Goal: Task Accomplishment & Management: Use online tool/utility

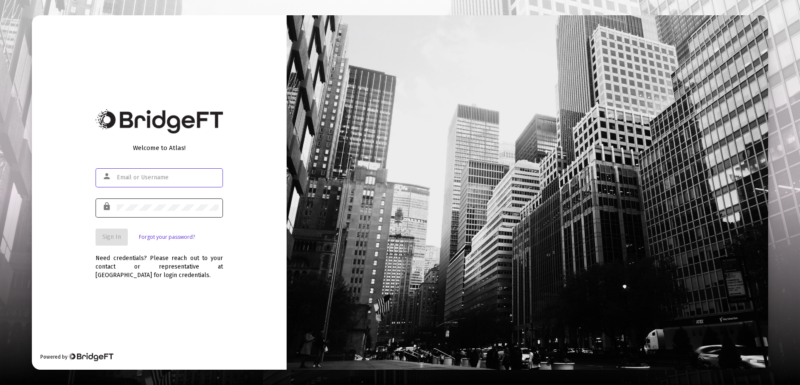
type input "[EMAIL_ADDRESS][DOMAIN_NAME]"
click at [195, 201] on div at bounding box center [168, 207] width 102 height 21
click at [97, 240] on button "Sign In" at bounding box center [112, 236] width 32 height 17
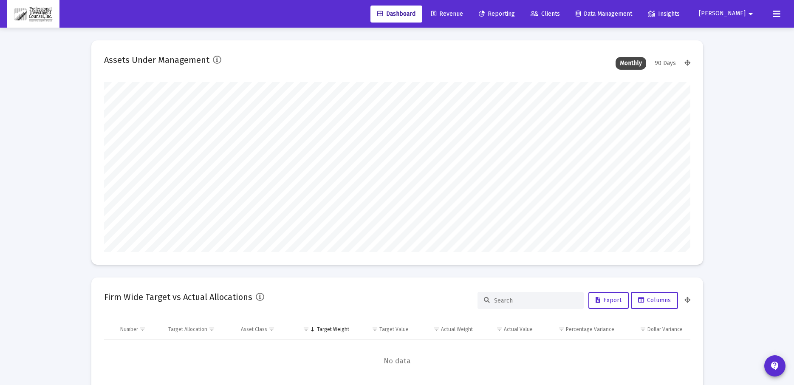
scroll to position [170, 586]
type input "[DATE]"
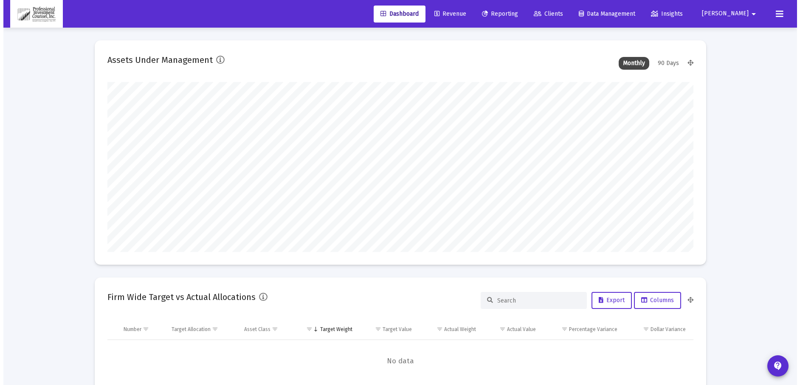
scroll to position [170, 316]
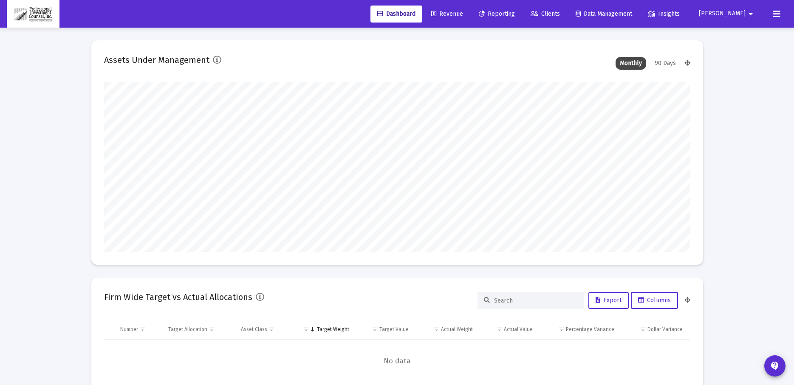
click at [515, 13] on span "Reporting" at bounding box center [497, 13] width 36 height 7
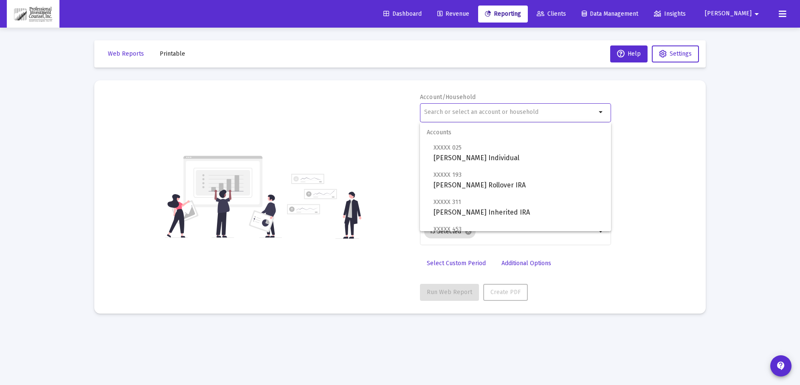
click at [475, 111] on input "text" at bounding box center [510, 112] width 172 height 7
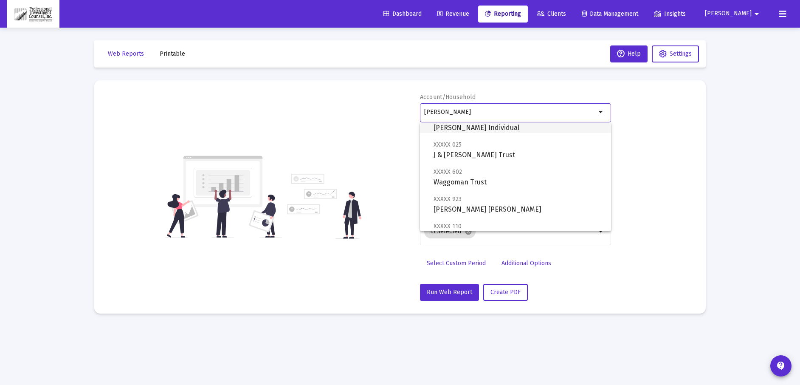
scroll to position [42, 0]
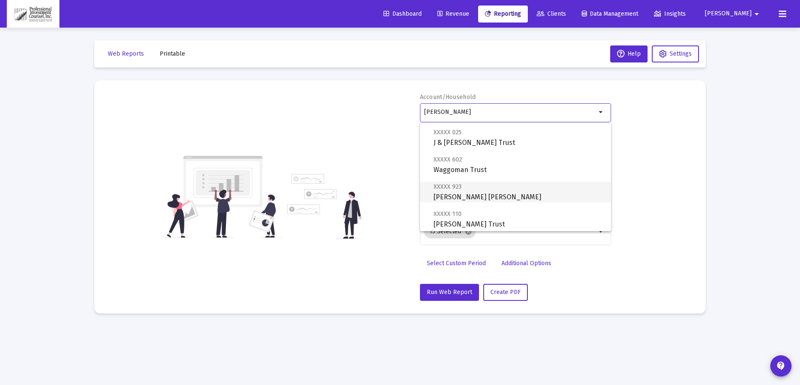
click at [480, 196] on span "XXXXX 923 [PERSON_NAME] [PERSON_NAME]" at bounding box center [519, 191] width 171 height 21
type input "[PERSON_NAME] [PERSON_NAME]"
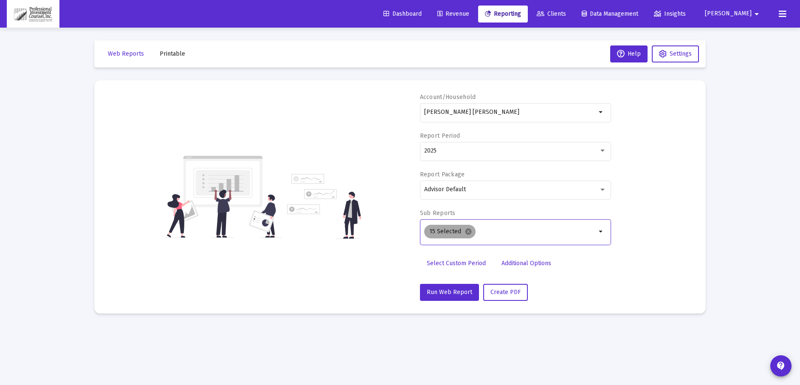
click at [471, 230] on mat-chip "15 Selected cancel" at bounding box center [449, 232] width 51 height 14
click at [468, 232] on mat-icon "cancel" at bounding box center [469, 232] width 8 height 8
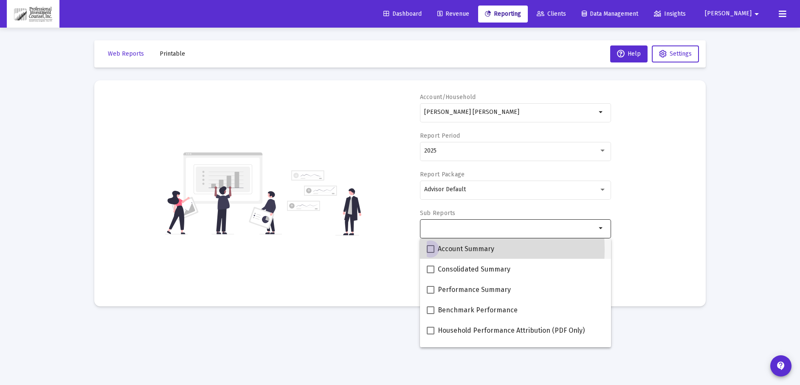
click at [430, 249] on span at bounding box center [431, 249] width 8 height 8
click at [430, 253] on input "Account Summary" at bounding box center [430, 253] width 0 height 0
checkbox input "true"
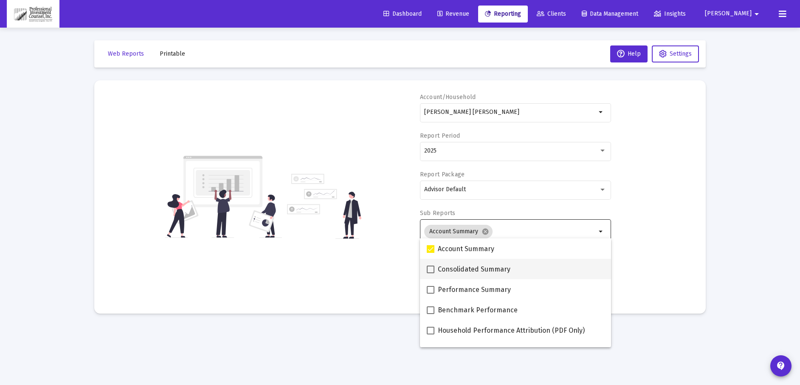
click at [429, 273] on label "Consolidated Summary" at bounding box center [469, 269] width 84 height 10
click at [430, 273] on input "Consolidated Summary" at bounding box center [430, 273] width 0 height 0
checkbox input "true"
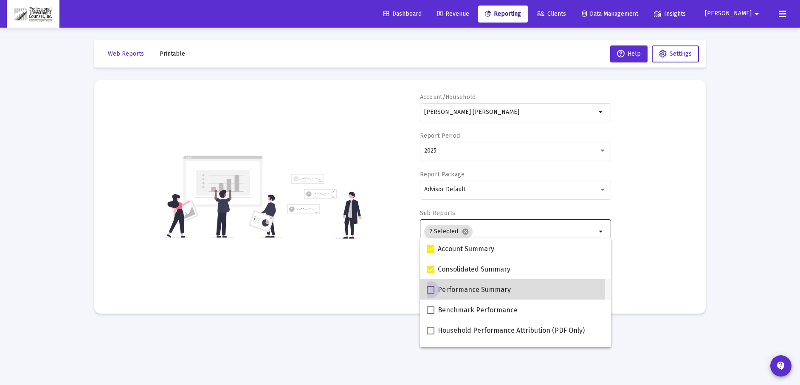
click at [429, 287] on span at bounding box center [431, 290] width 8 height 8
click at [430, 293] on input "Performance Summary" at bounding box center [430, 293] width 0 height 0
checkbox input "true"
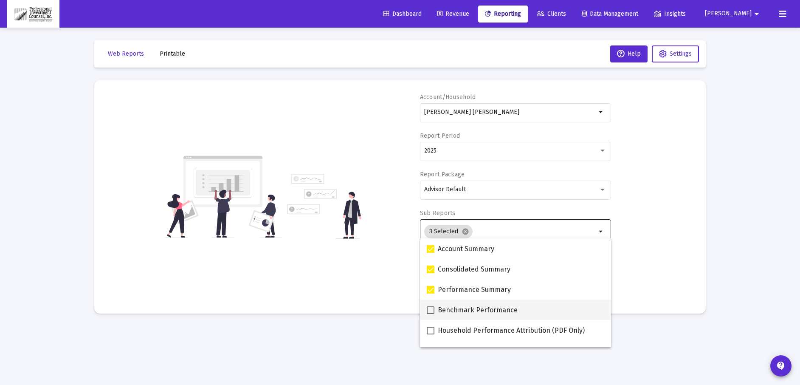
click at [428, 311] on span at bounding box center [431, 310] width 8 height 8
click at [430, 314] on input "Benchmark Performance" at bounding box center [430, 314] width 0 height 0
checkbox input "true"
click at [429, 332] on span at bounding box center [431, 331] width 8 height 8
click at [430, 334] on input "Household Performance Attribution (PDF Only)" at bounding box center [430, 334] width 0 height 0
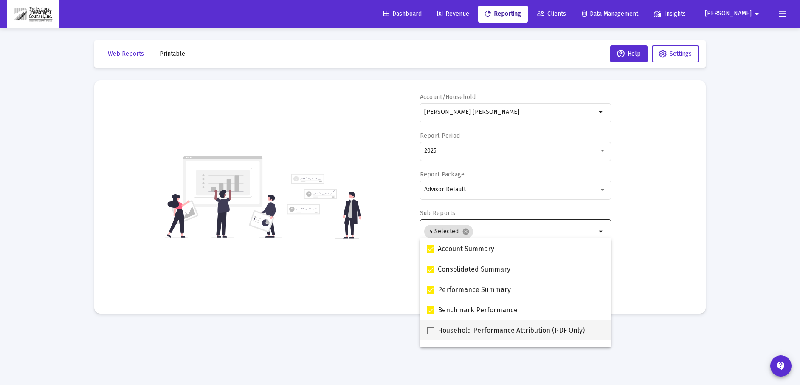
checkbox input "true"
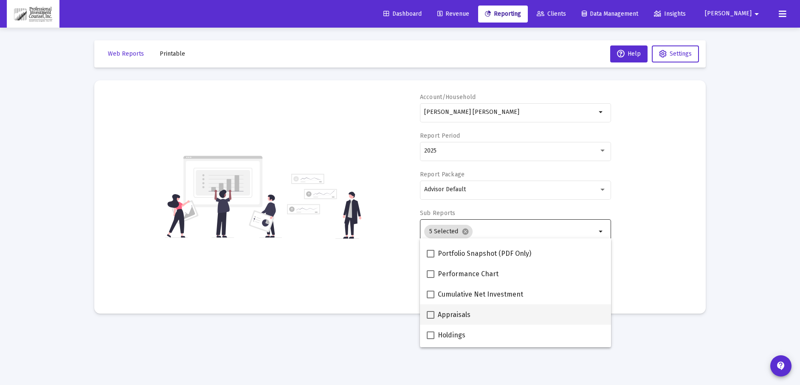
scroll to position [85, 0]
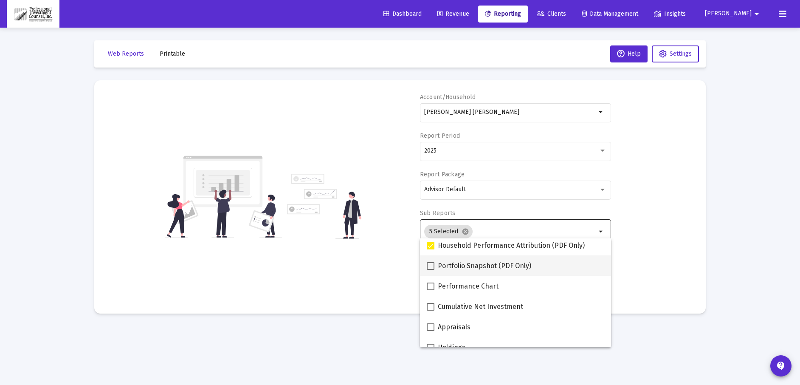
click at [428, 265] on span at bounding box center [431, 266] width 8 height 8
click at [430, 270] on input "Portfolio Snapshot (PDF Only)" at bounding box center [430, 270] width 0 height 0
checkbox input "true"
click at [428, 287] on span at bounding box center [431, 286] width 8 height 8
click at [430, 290] on input "Performance Chart" at bounding box center [430, 290] width 0 height 0
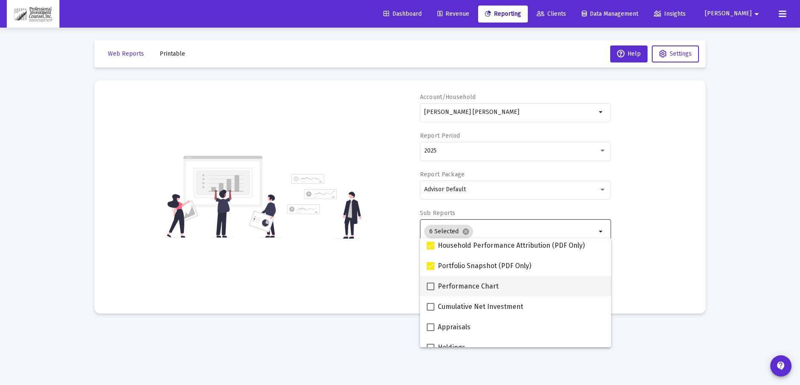
checkbox input "true"
click at [431, 304] on span at bounding box center [431, 307] width 8 height 8
click at [431, 310] on input "Cumulative Net Investment" at bounding box center [430, 310] width 0 height 0
checkbox input "true"
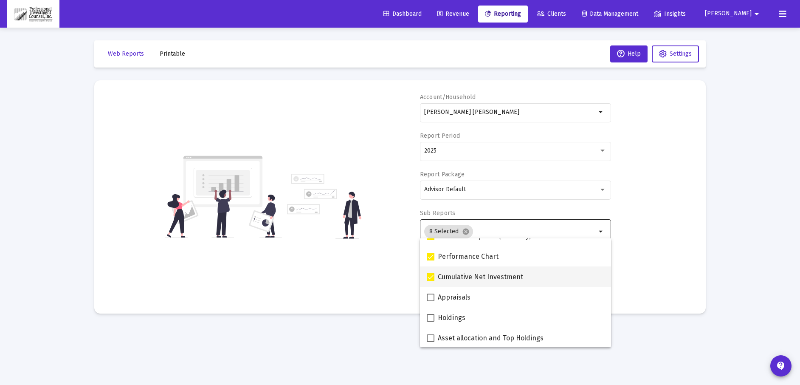
scroll to position [127, 0]
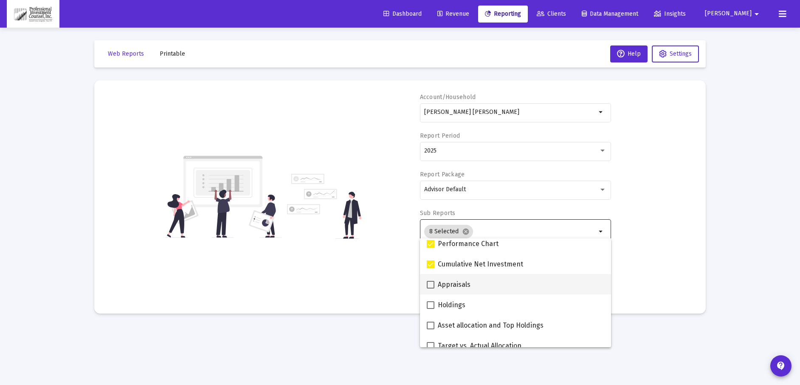
click at [429, 284] on span at bounding box center [431, 285] width 8 height 8
click at [430, 288] on input "Appraisals" at bounding box center [430, 288] width 0 height 0
checkbox input "true"
click at [432, 304] on span at bounding box center [431, 305] width 8 height 8
click at [431, 309] on input "Holdings" at bounding box center [430, 309] width 0 height 0
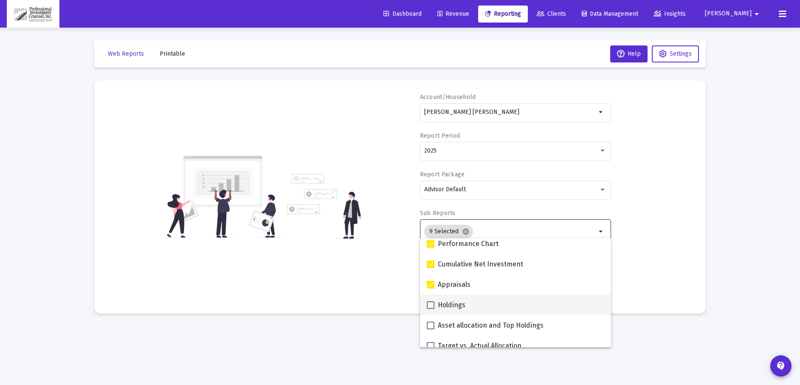
checkbox input "true"
click at [432, 322] on span at bounding box center [431, 325] width 8 height 8
click at [431, 329] on input "Asset allocation and Top Holdings" at bounding box center [430, 329] width 0 height 0
checkbox input "true"
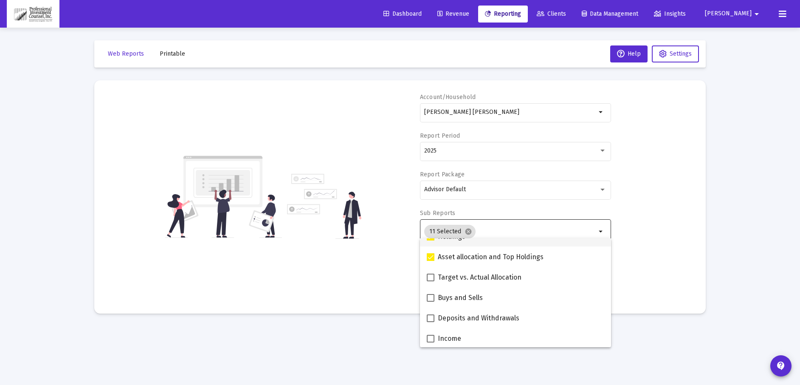
scroll to position [212, 0]
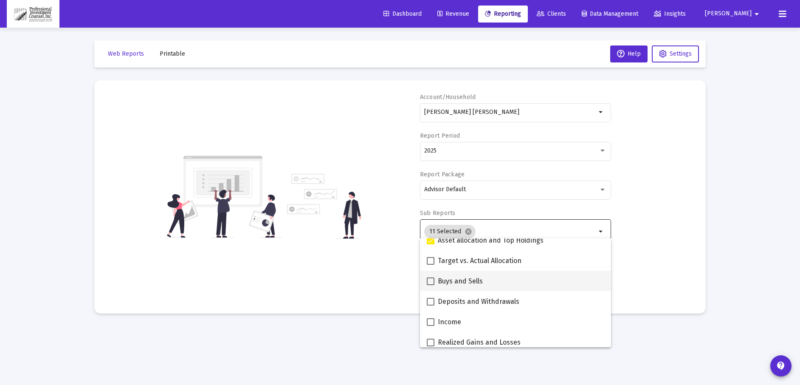
click at [431, 280] on span at bounding box center [431, 281] width 8 height 8
click at [431, 285] on input "Buys and Sells" at bounding box center [430, 285] width 0 height 0
checkbox input "true"
click at [429, 259] on span at bounding box center [431, 261] width 8 height 8
click at [430, 265] on input "Target vs. Actual Allocation" at bounding box center [430, 265] width 0 height 0
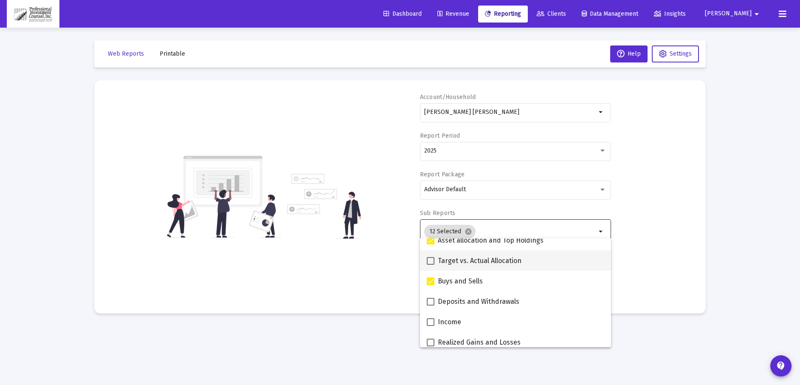
checkbox input "true"
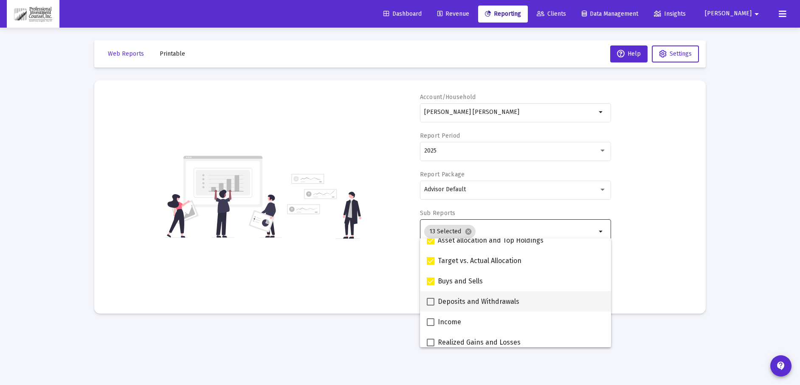
click at [431, 304] on span at bounding box center [431, 302] width 8 height 8
click at [431, 305] on input "Deposits and Withdrawals" at bounding box center [430, 305] width 0 height 0
checkbox input "true"
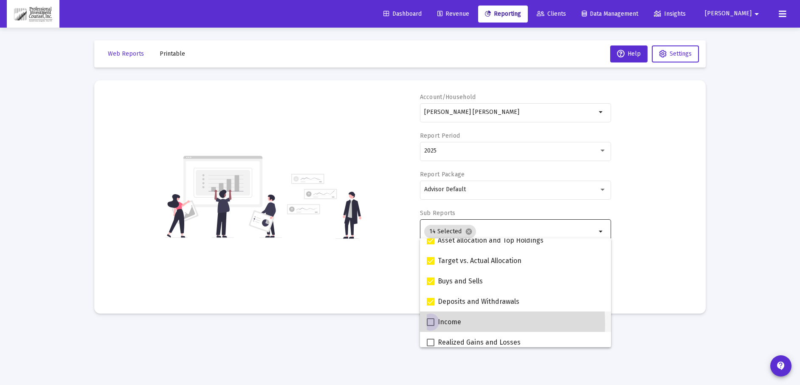
click at [430, 324] on span at bounding box center [431, 322] width 8 height 8
click at [430, 326] on input "Income" at bounding box center [430, 326] width 0 height 0
checkbox input "true"
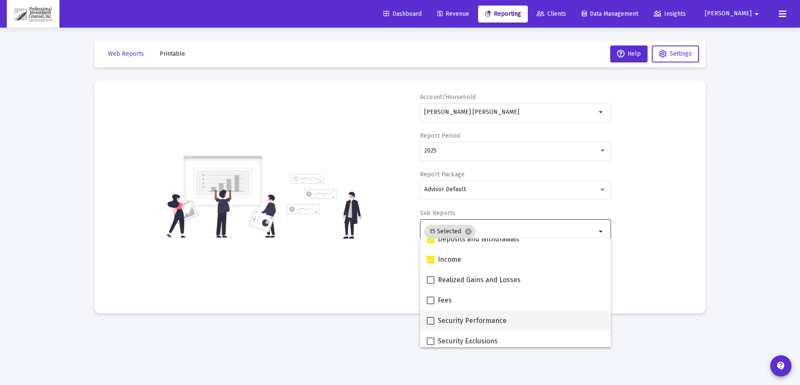
scroll to position [297, 0]
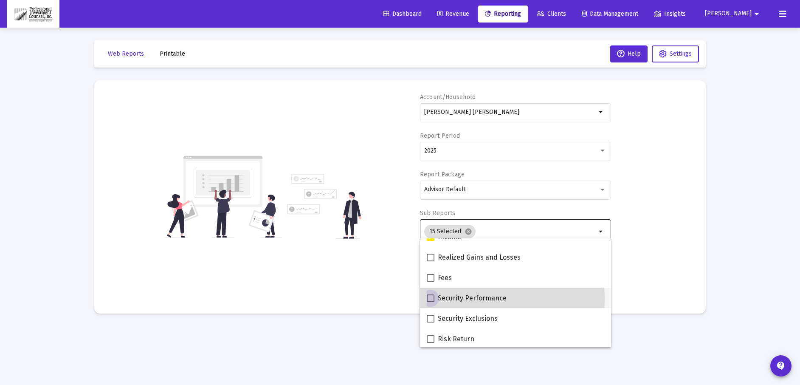
click at [429, 298] on span at bounding box center [431, 298] width 8 height 8
click at [430, 302] on input "Security Performance" at bounding box center [430, 302] width 0 height 0
checkbox input "true"
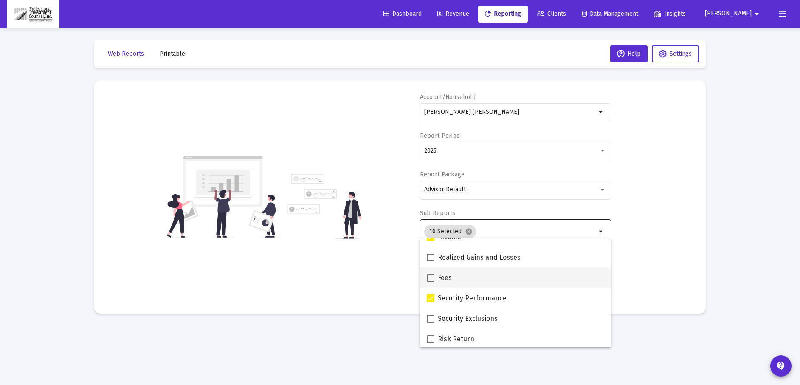
click at [430, 279] on span at bounding box center [431, 278] width 8 height 8
click at [430, 282] on input "Fees" at bounding box center [430, 282] width 0 height 0
checkbox input "true"
click at [432, 258] on span at bounding box center [431, 258] width 8 height 8
click at [431, 261] on input "Realized Gains and Losses" at bounding box center [430, 261] width 0 height 0
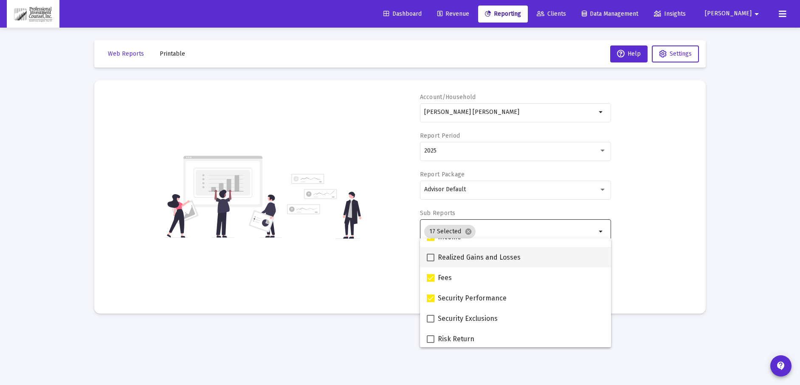
checkbox input "true"
click at [432, 316] on span at bounding box center [431, 319] width 8 height 8
click at [431, 322] on input "Security Exclusions" at bounding box center [430, 322] width 0 height 0
checkbox input "true"
click at [430, 335] on span at bounding box center [431, 339] width 8 height 8
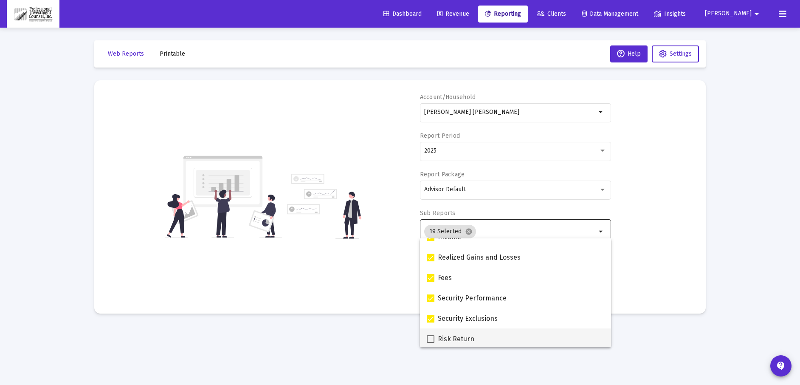
click at [430, 343] on input "Risk Return" at bounding box center [430, 343] width 0 height 0
checkbox input "true"
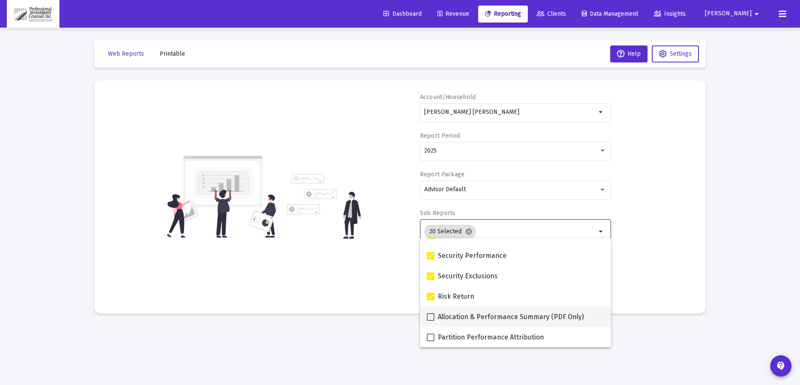
click at [431, 317] on span at bounding box center [431, 317] width 8 height 8
click at [431, 321] on input "Allocation & Performance Summary (PDF Only)" at bounding box center [430, 321] width 0 height 0
checkbox input "true"
click at [431, 334] on span at bounding box center [431, 337] width 8 height 8
click at [431, 341] on input "Partition Performance Attribution" at bounding box center [430, 341] width 0 height 0
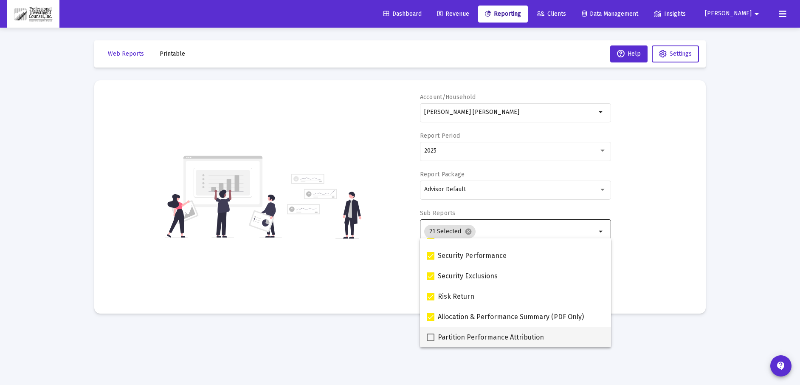
checkbox input "true"
click at [662, 221] on div "Account/Household [PERSON_NAME] [PERSON_NAME] arrow_drop_down Report Period 202…" at bounding box center [400, 197] width 586 height 208
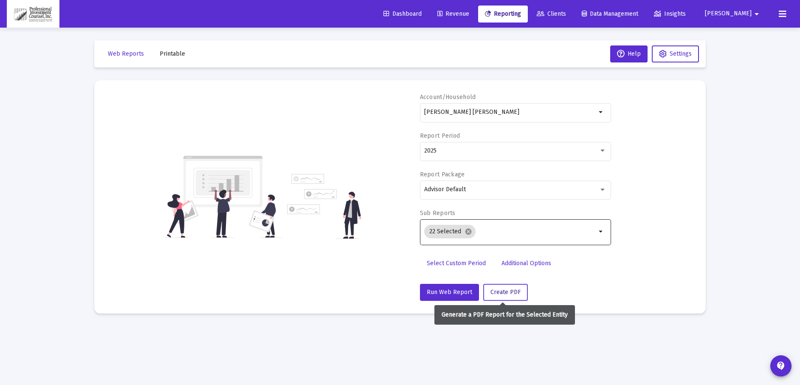
click at [514, 294] on span "Create PDF" at bounding box center [505, 291] width 30 height 7
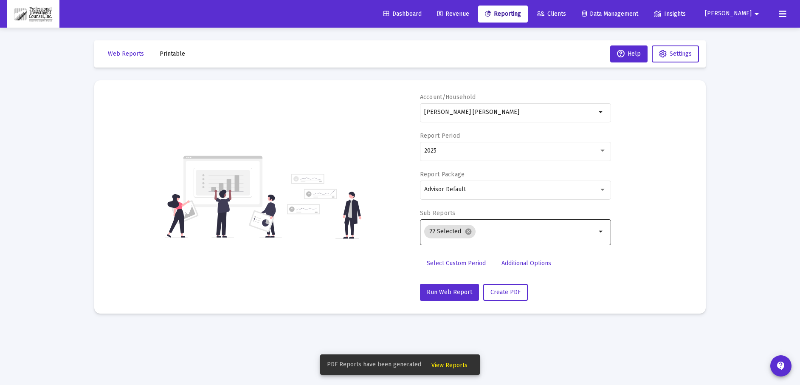
click at [460, 361] on button "View Reports" at bounding box center [450, 364] width 50 height 15
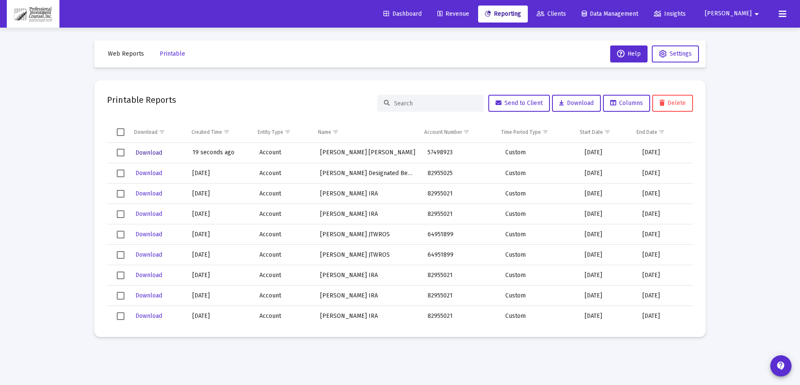
click at [149, 154] on span "Download" at bounding box center [148, 152] width 27 height 7
click at [521, 14] on span "Reporting" at bounding box center [503, 13] width 36 height 7
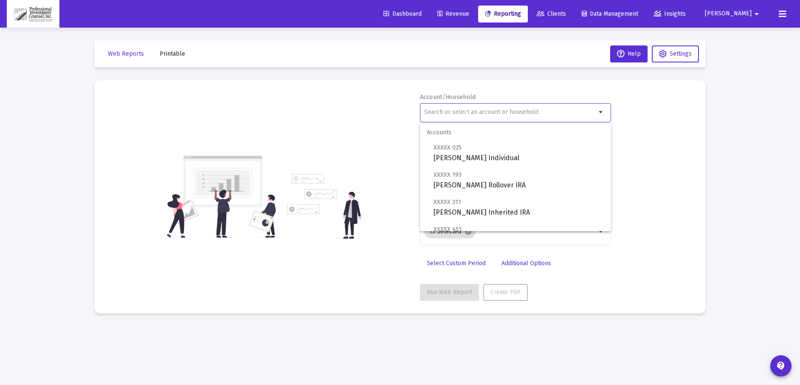
click at [460, 113] on input "text" at bounding box center [510, 112] width 172 height 7
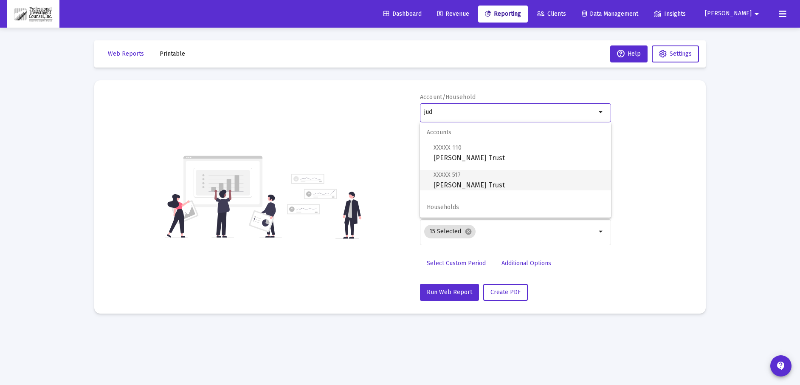
click at [467, 180] on span "XXXXX 517 [PERSON_NAME] Trust" at bounding box center [519, 179] width 171 height 21
type input "[PERSON_NAME] Trust"
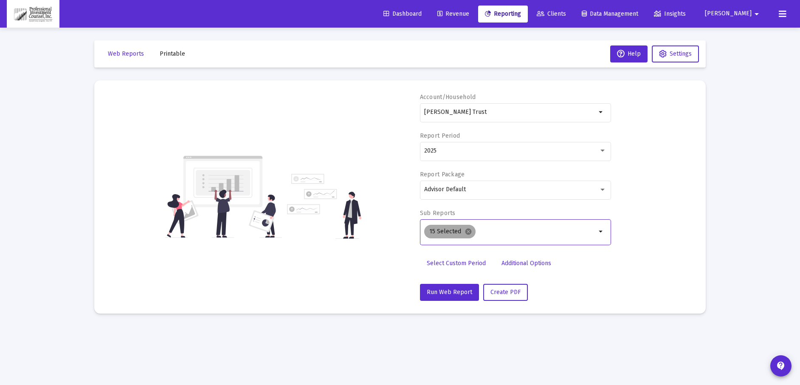
click at [468, 231] on mat-icon "cancel" at bounding box center [469, 232] width 8 height 8
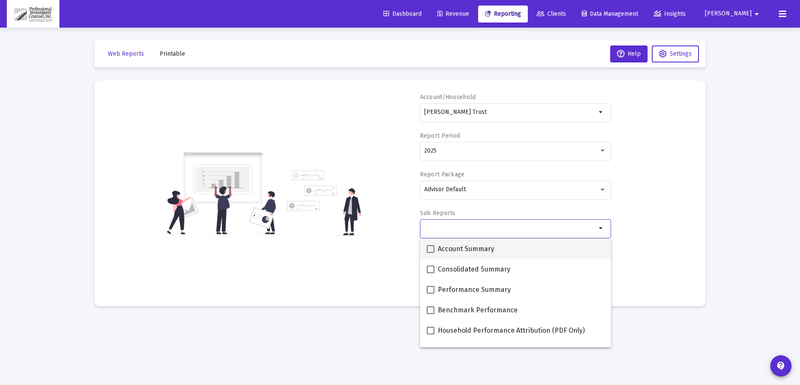
click at [431, 251] on span at bounding box center [431, 249] width 8 height 8
click at [431, 253] on input "Account Summary" at bounding box center [430, 253] width 0 height 0
checkbox input "true"
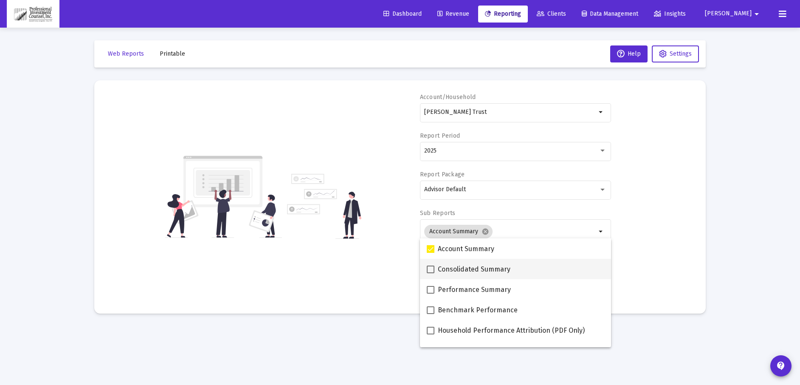
click at [433, 269] on span at bounding box center [431, 269] width 8 height 8
click at [431, 273] on input "Consolidated Summary" at bounding box center [430, 273] width 0 height 0
checkbox input "true"
click at [432, 291] on span at bounding box center [431, 290] width 8 height 8
click at [431, 293] on input "Performance Summary" at bounding box center [430, 293] width 0 height 0
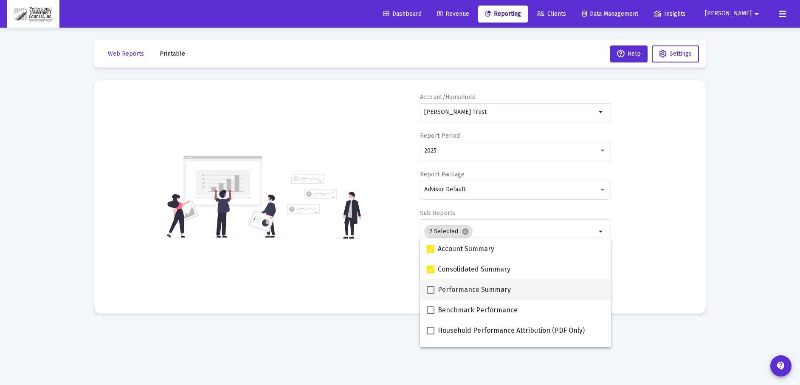
checkbox input "true"
click at [431, 306] on span at bounding box center [431, 310] width 8 height 8
click at [431, 314] on input "Benchmark Performance" at bounding box center [430, 314] width 0 height 0
checkbox input "true"
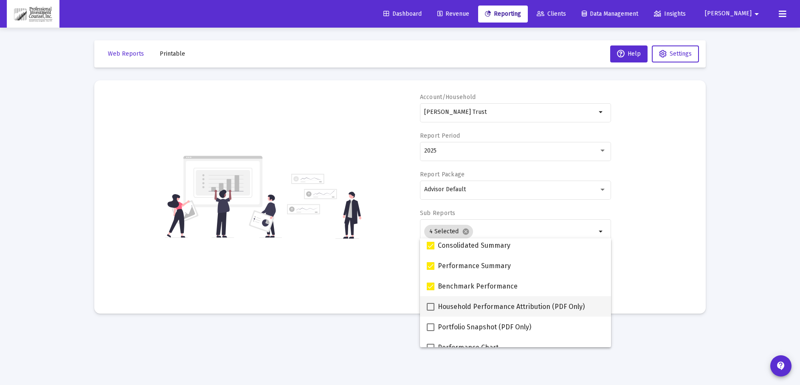
scroll to position [42, 0]
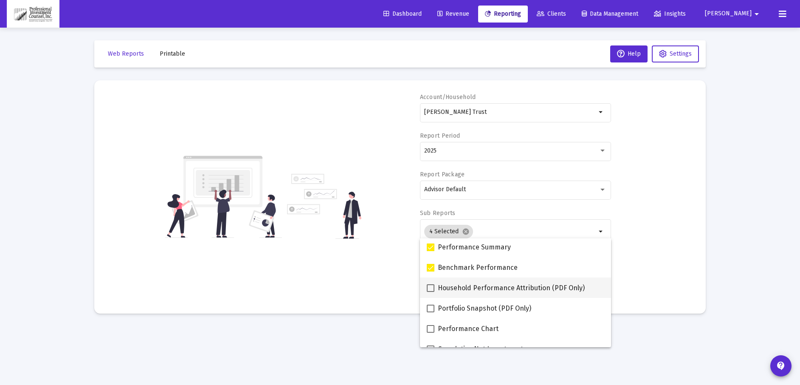
click at [431, 288] on span at bounding box center [431, 288] width 8 height 8
click at [431, 292] on input "Household Performance Attribution (PDF Only)" at bounding box center [430, 292] width 0 height 0
checkbox input "true"
click at [431, 307] on span at bounding box center [431, 308] width 8 height 8
click at [431, 312] on input "Portfolio Snapshot (PDF Only)" at bounding box center [430, 312] width 0 height 0
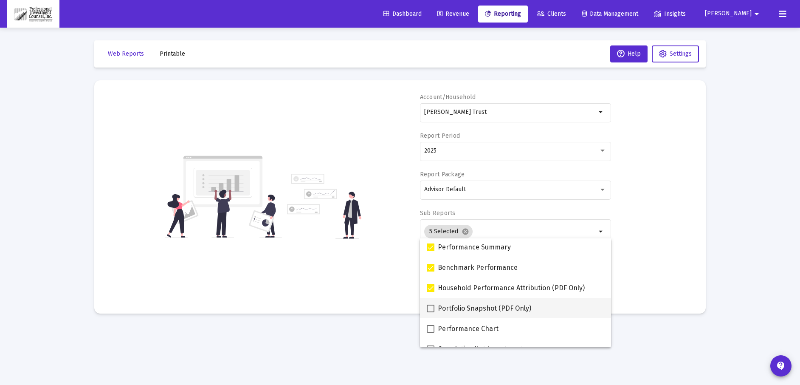
checkbox input "true"
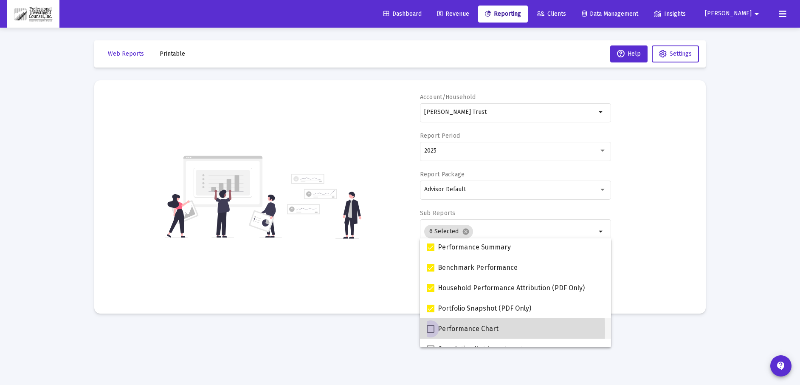
click at [431, 331] on span at bounding box center [431, 329] width 8 height 8
click at [431, 333] on input "Performance Chart" at bounding box center [430, 333] width 0 height 0
checkbox input "true"
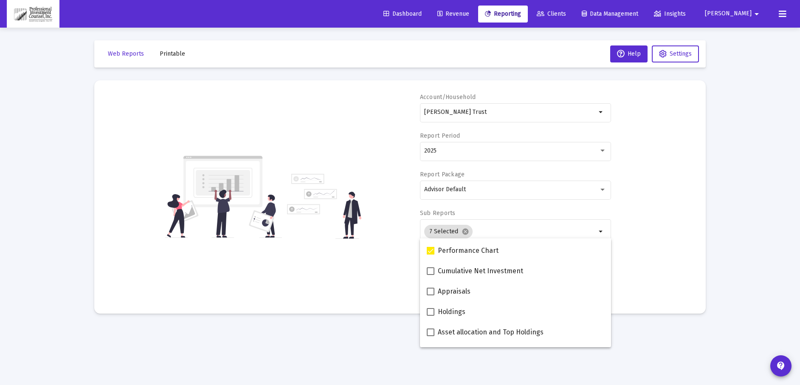
scroll to position [127, 0]
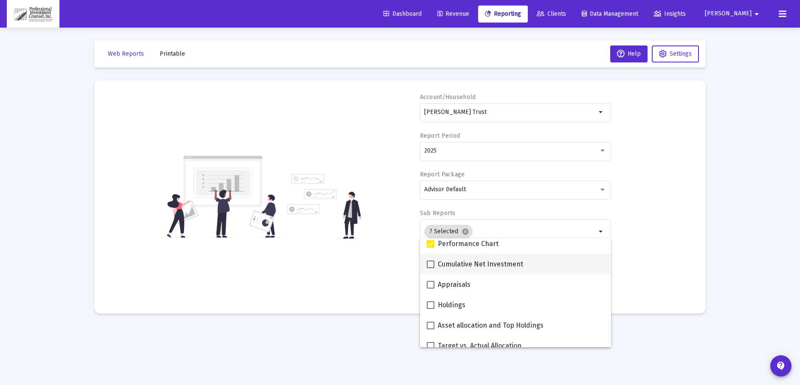
click at [429, 261] on span at bounding box center [431, 264] width 8 height 8
click at [430, 268] on input "Cumulative Net Investment" at bounding box center [430, 268] width 0 height 0
checkbox input "true"
click at [431, 283] on span at bounding box center [431, 285] width 8 height 8
click at [431, 288] on input "Appraisals" at bounding box center [430, 288] width 0 height 0
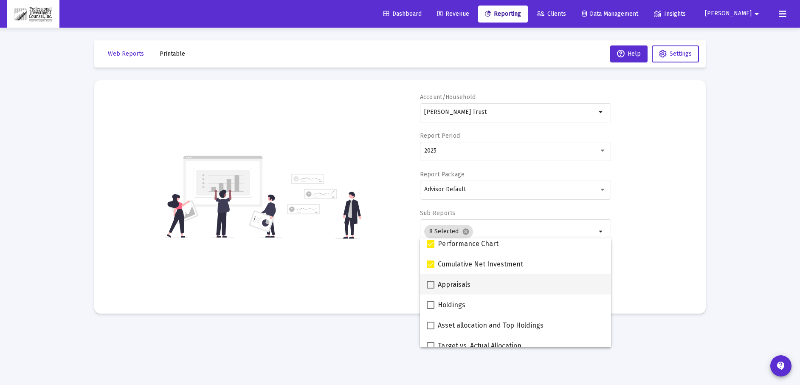
checkbox input "true"
click at [433, 300] on label "Holdings" at bounding box center [446, 305] width 39 height 10
click at [431, 309] on input "Holdings" at bounding box center [430, 309] width 0 height 0
checkbox input "true"
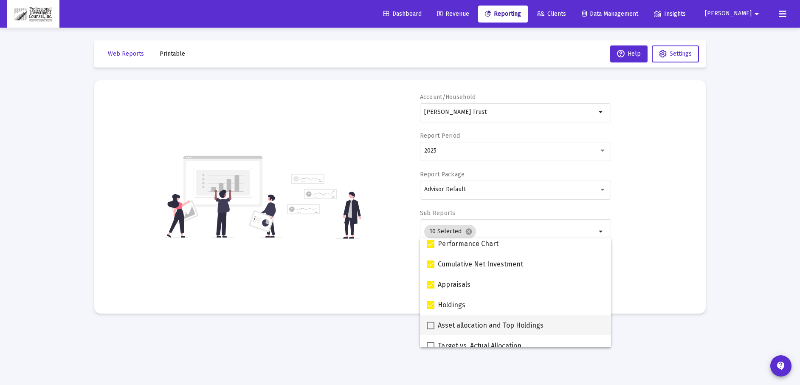
click at [434, 326] on label "Asset allocation and Top Holdings" at bounding box center [485, 325] width 117 height 10
click at [431, 329] on input "Asset allocation and Top Holdings" at bounding box center [430, 329] width 0 height 0
checkbox input "true"
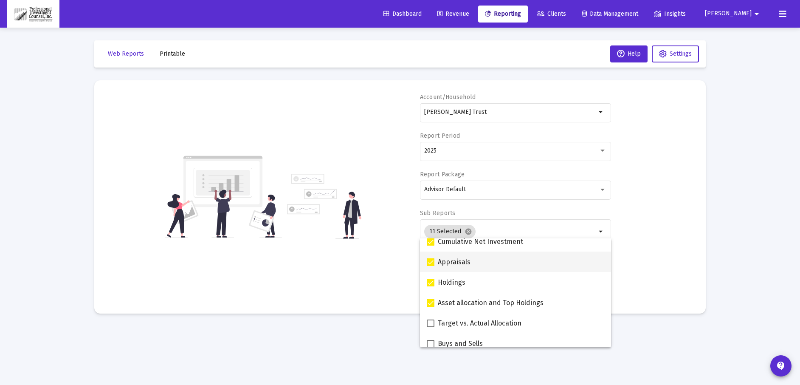
scroll to position [170, 0]
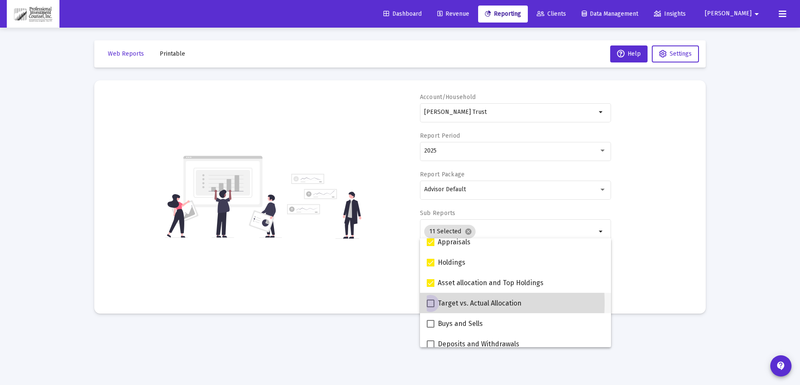
click at [432, 303] on span at bounding box center [431, 303] width 8 height 8
click at [431, 307] on input "Target vs. Actual Allocation" at bounding box center [430, 307] width 0 height 0
checkbox input "true"
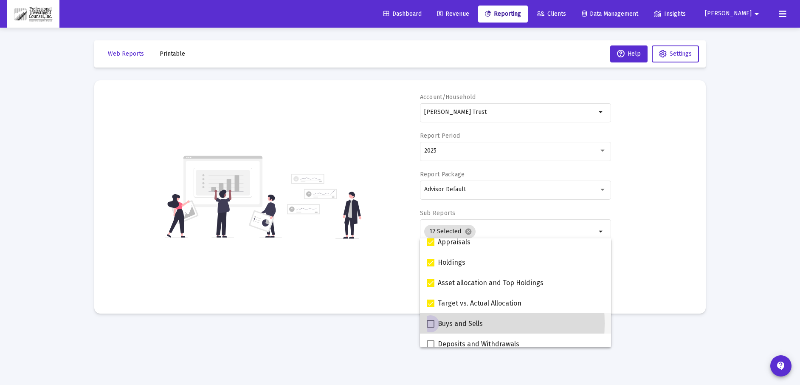
click at [430, 323] on span at bounding box center [431, 324] width 8 height 8
click at [430, 327] on input "Buys and Sells" at bounding box center [430, 327] width 0 height 0
checkbox input "true"
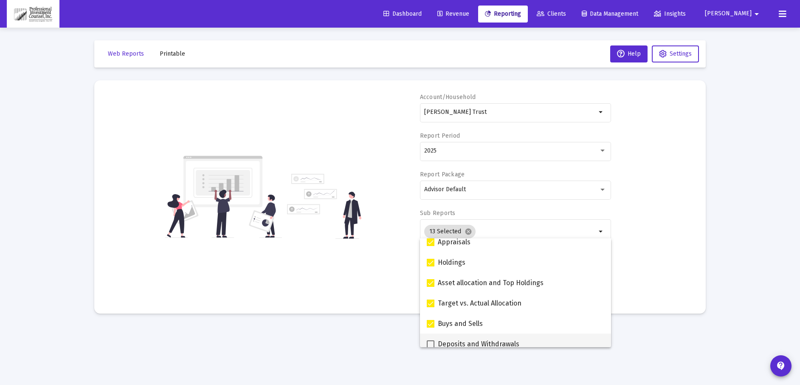
click at [434, 344] on label "Deposits and Withdrawals" at bounding box center [473, 344] width 93 height 10
click at [431, 348] on input "Deposits and Withdrawals" at bounding box center [430, 348] width 0 height 0
checkbox input "true"
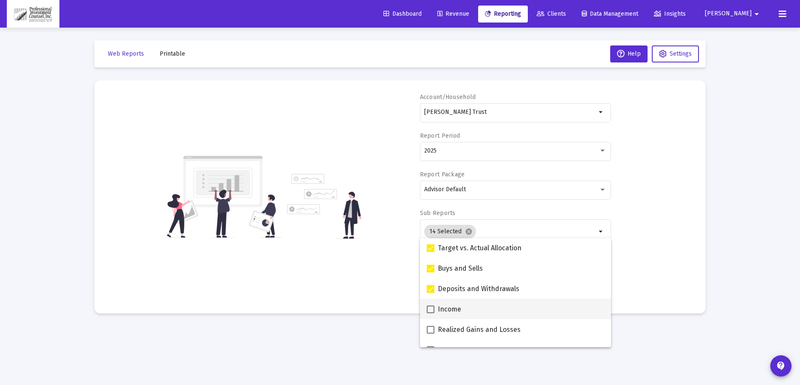
click at [430, 309] on span at bounding box center [431, 309] width 8 height 8
click at [430, 313] on input "Income" at bounding box center [430, 313] width 0 height 0
checkbox input "true"
click at [431, 328] on span at bounding box center [431, 330] width 8 height 8
click at [431, 333] on input "Realized Gains and Losses" at bounding box center [430, 333] width 0 height 0
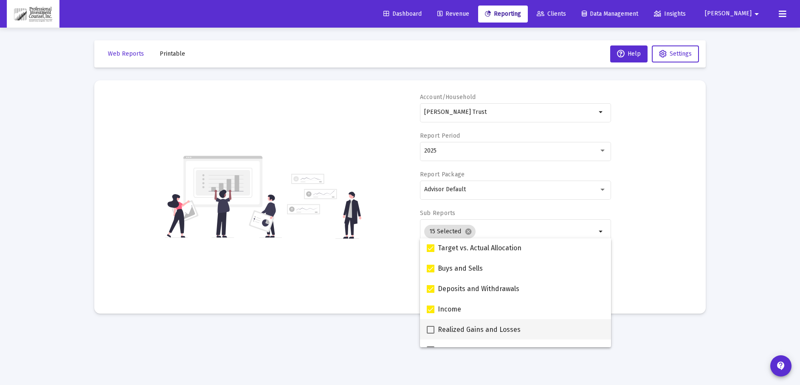
checkbox input "true"
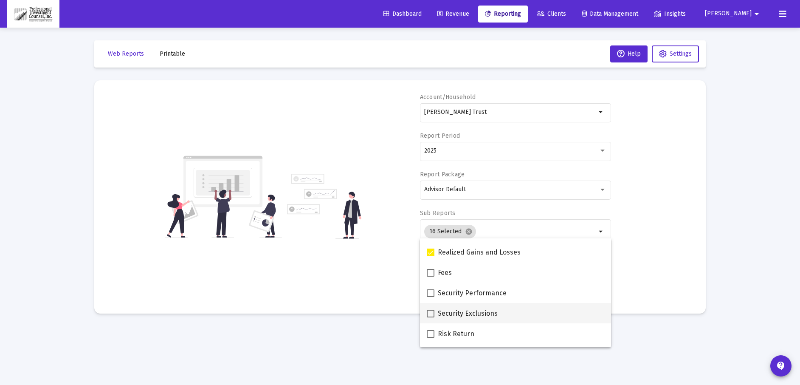
scroll to position [310, 0]
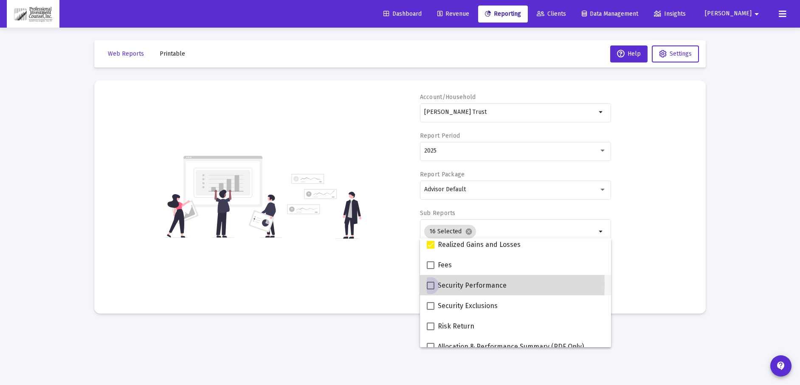
click at [433, 284] on span at bounding box center [431, 286] width 8 height 8
click at [431, 289] on input "Security Performance" at bounding box center [430, 289] width 0 height 0
checkbox input "true"
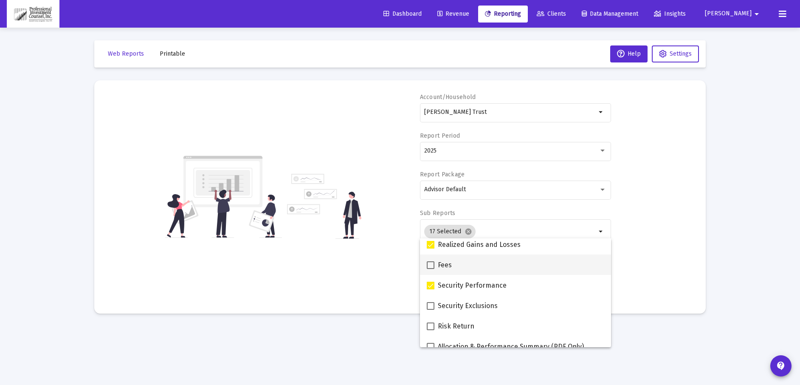
click at [429, 262] on span at bounding box center [431, 265] width 8 height 8
click at [430, 269] on input "Fees" at bounding box center [430, 269] width 0 height 0
checkbox input "true"
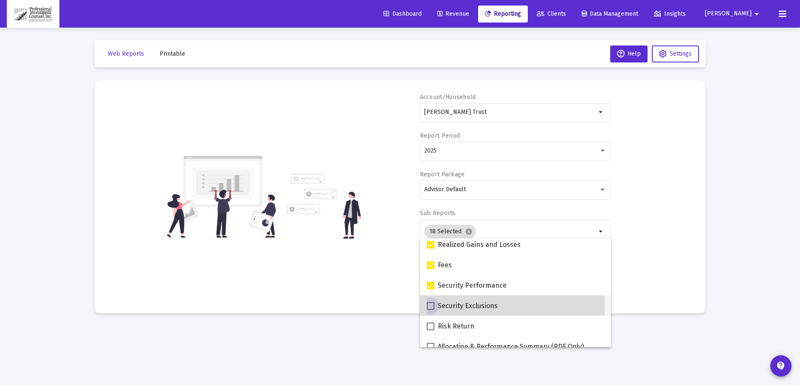
click at [430, 305] on span at bounding box center [431, 306] width 8 height 8
click at [430, 310] on input "Security Exclusions" at bounding box center [430, 310] width 0 height 0
checkbox input "true"
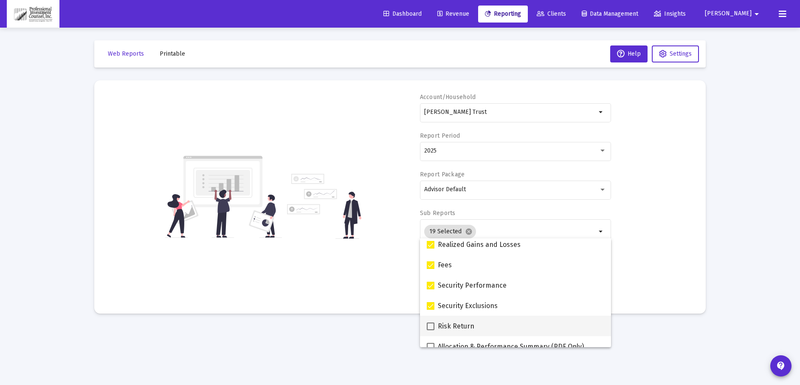
click at [431, 323] on span at bounding box center [431, 326] width 8 height 8
click at [431, 330] on input "Risk Return" at bounding box center [430, 330] width 0 height 0
checkbox input "true"
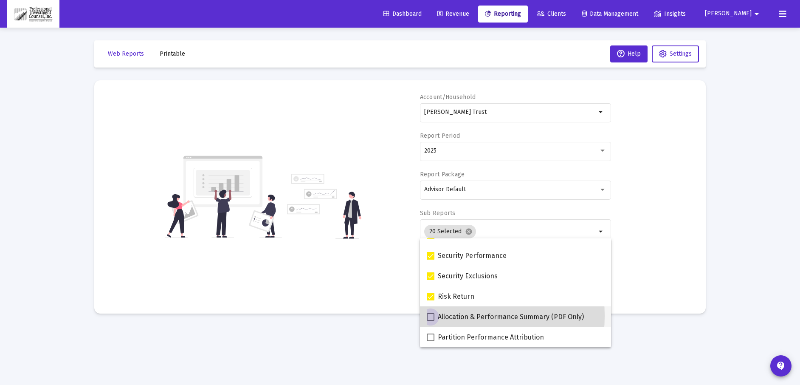
click at [431, 316] on span at bounding box center [431, 317] width 8 height 8
click at [431, 321] on input "Allocation & Performance Summary (PDF Only)" at bounding box center [430, 321] width 0 height 0
checkbox input "true"
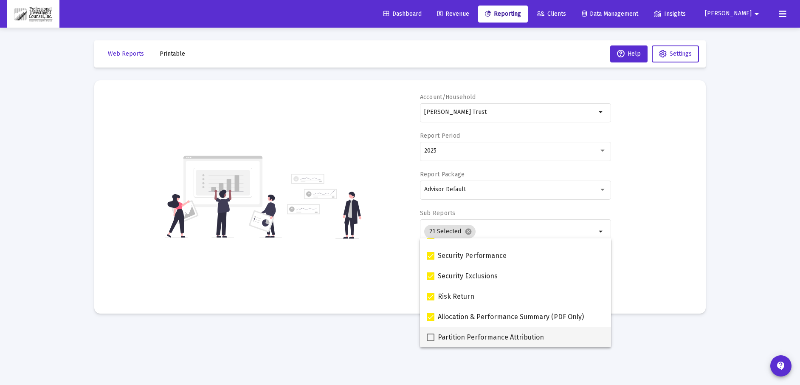
click at [431, 337] on span at bounding box center [431, 337] width 8 height 8
click at [431, 341] on input "Partition Performance Attribution" at bounding box center [430, 341] width 0 height 0
checkbox input "true"
click at [649, 241] on div "Account/Household [PERSON_NAME] Trust arrow_drop_down Report Period 2025 Report…" at bounding box center [400, 197] width 586 height 208
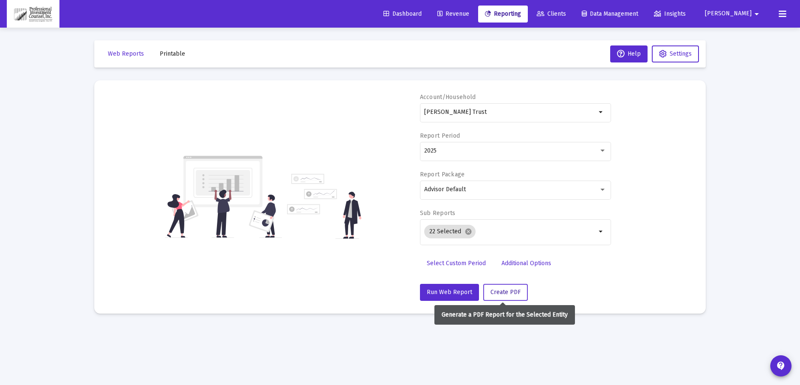
click at [518, 294] on button "Create PDF" at bounding box center [505, 292] width 45 height 17
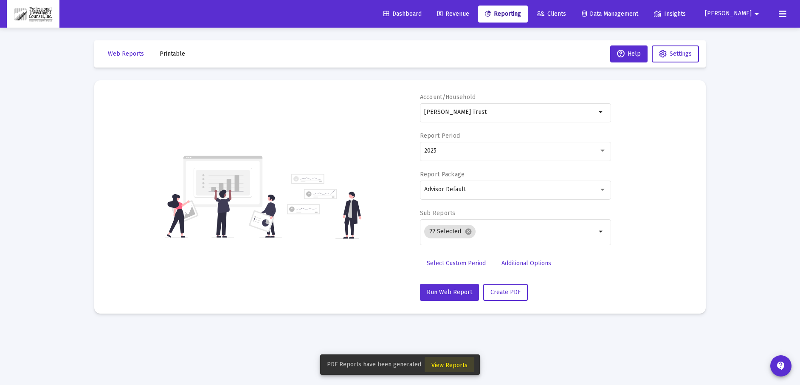
click at [461, 362] on span "View Reports" at bounding box center [449, 364] width 36 height 7
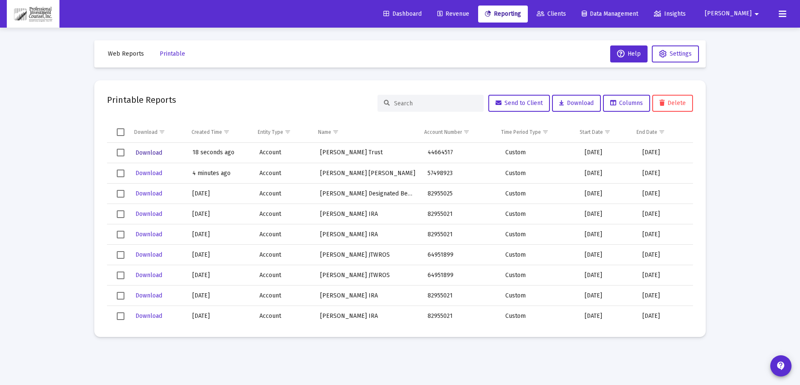
click at [150, 152] on span "Download" at bounding box center [148, 152] width 27 height 7
